Goal: Task Accomplishment & Management: Manage account settings

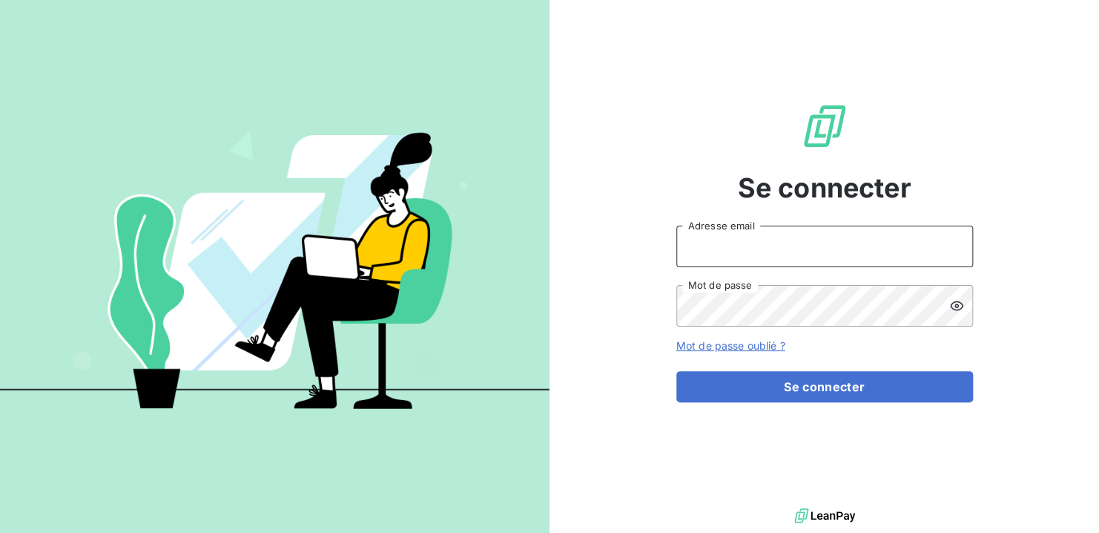
click at [752, 247] on input "Adresse email" at bounding box center [825, 247] width 297 height 42
type input "[EMAIL_ADDRESS][DOMAIN_NAME]"
click at [677, 371] on button "Se connecter" at bounding box center [825, 386] width 297 height 31
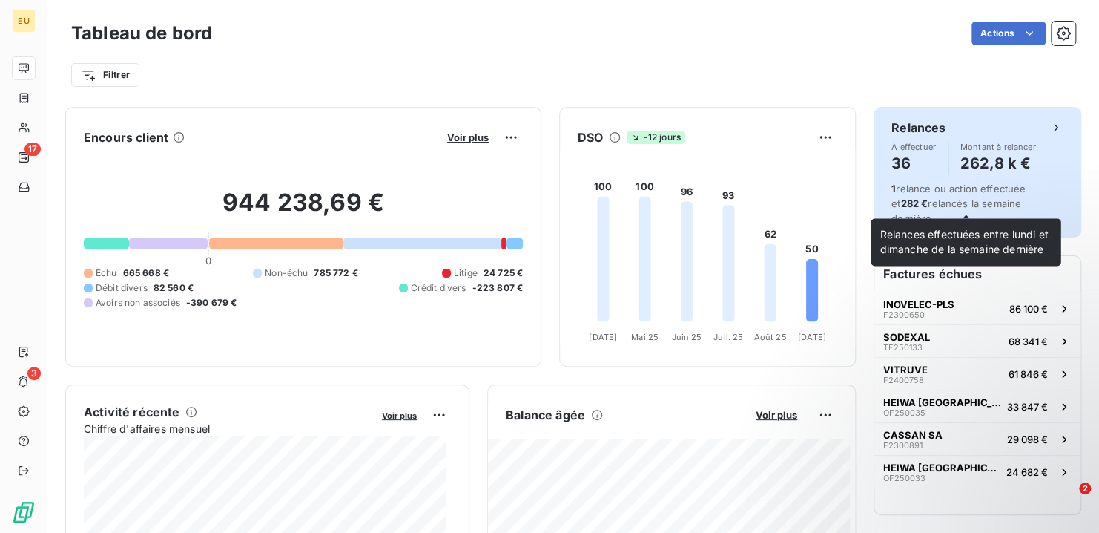
click at [1016, 194] on div "1 relance ou action effectuée et 282 € relancés la semaine dernière." at bounding box center [978, 203] width 172 height 45
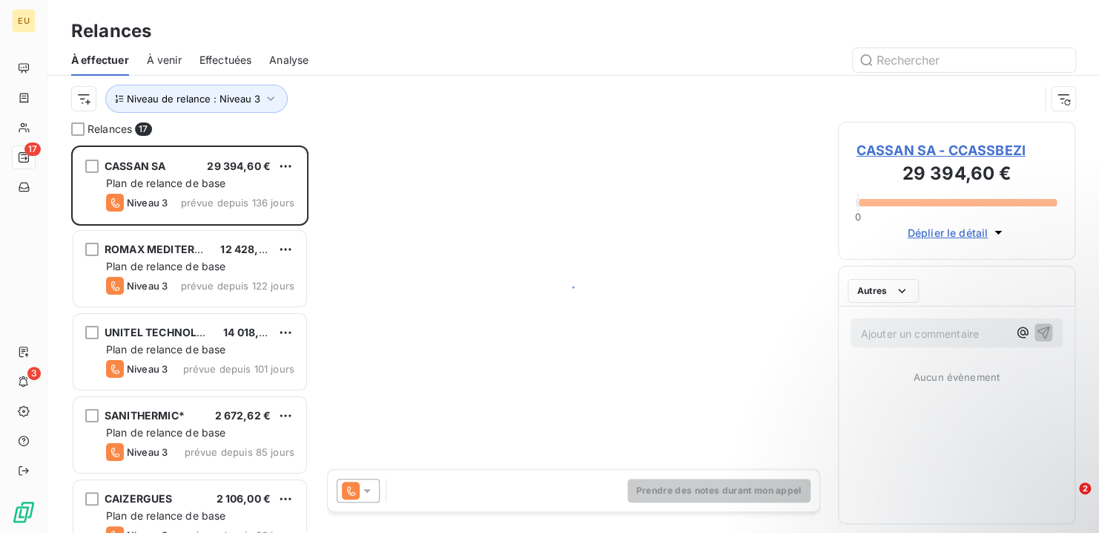
scroll to position [376, 226]
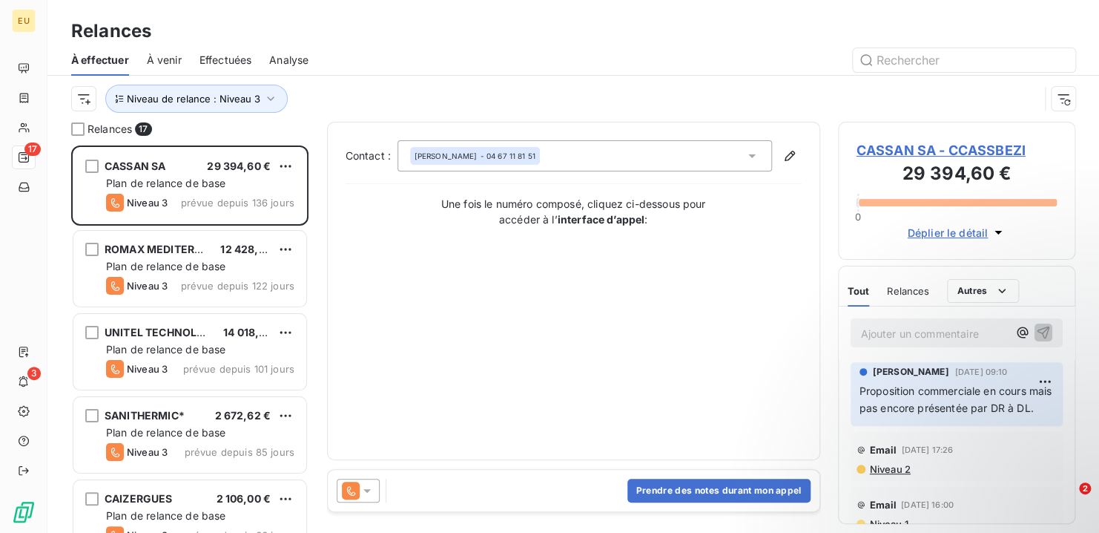
click at [164, 57] on span "À venir" at bounding box center [164, 60] width 35 height 15
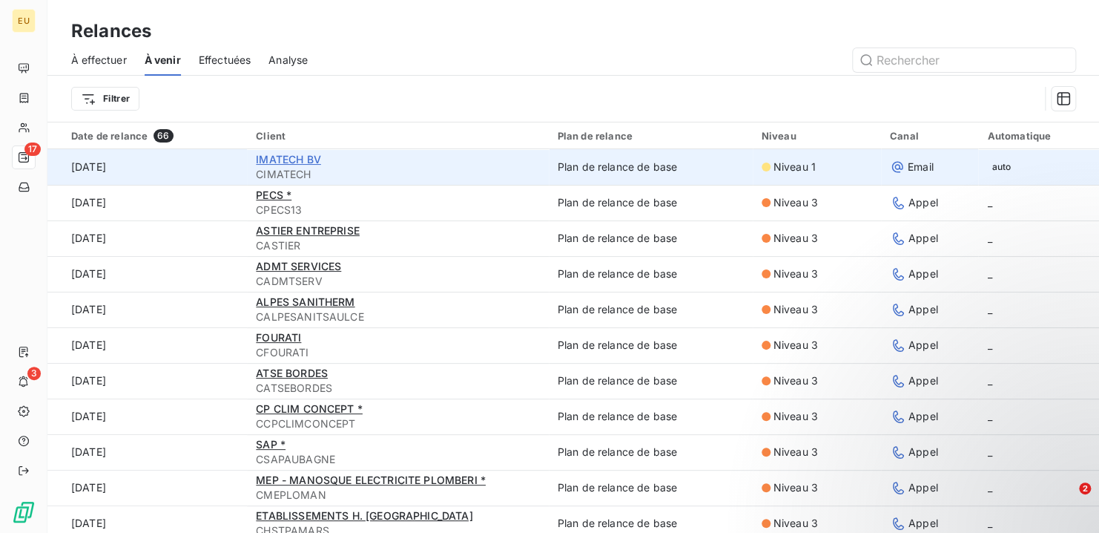
click at [272, 160] on span "IMATECH BV" at bounding box center [288, 159] width 65 height 13
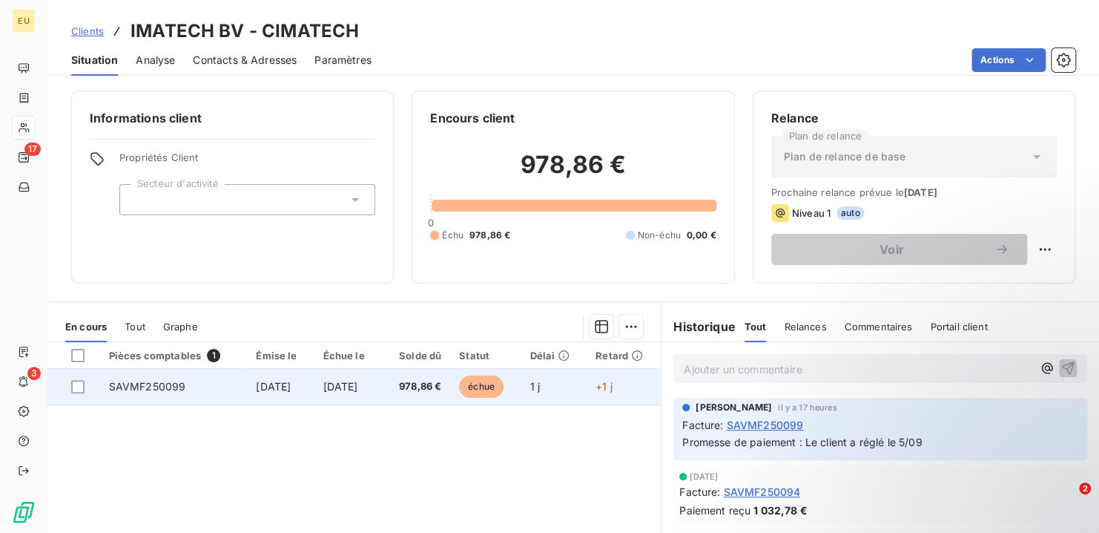
click at [156, 386] on span "SAVMF250099" at bounding box center [147, 386] width 77 height 13
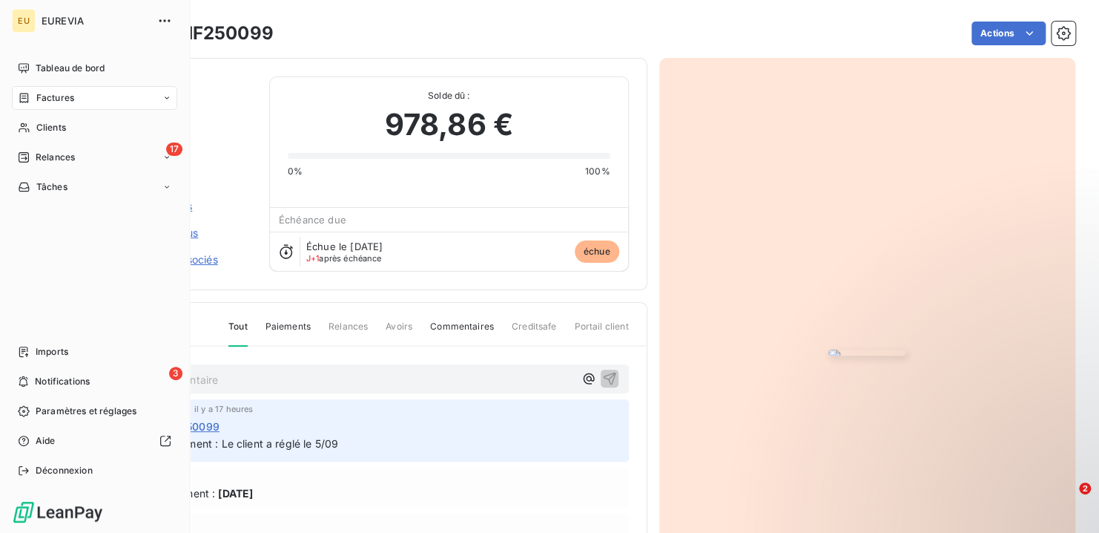
click at [65, 96] on span "Factures" at bounding box center [55, 97] width 38 height 13
click at [71, 69] on span "Tableau de bord" at bounding box center [70, 68] width 69 height 13
